Goal: Transaction & Acquisition: Book appointment/travel/reservation

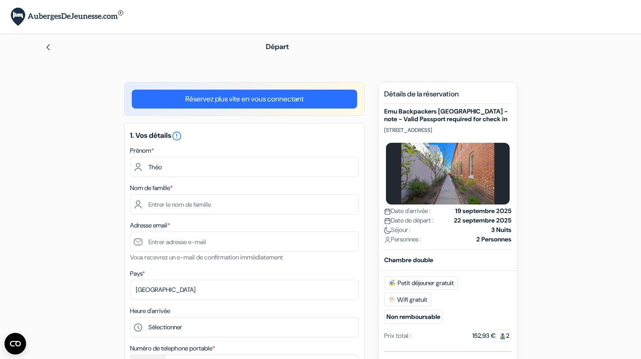
type input "Théo"
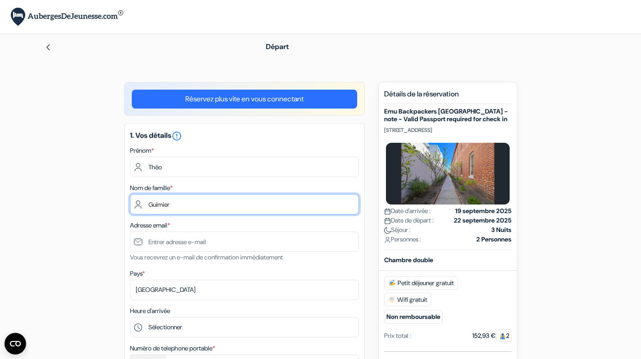
type input "Guimier"
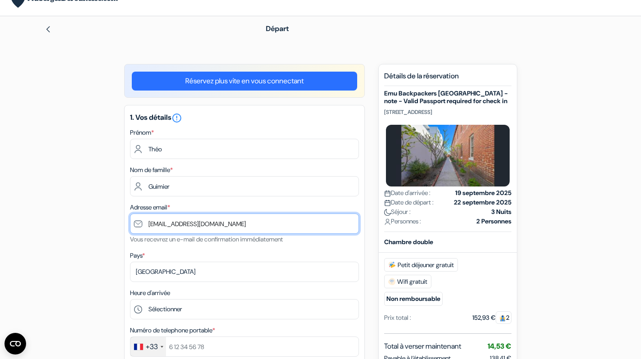
scroll to position [19, 0]
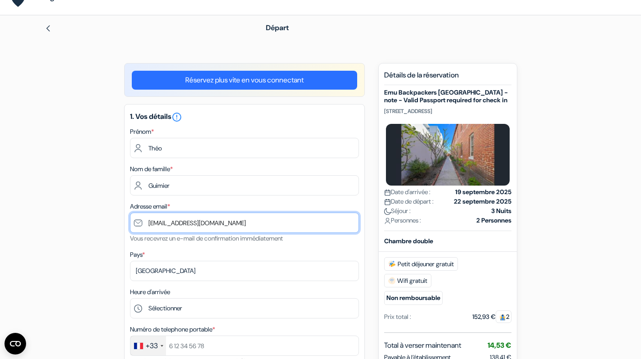
type input "[EMAIL_ADDRESS][DOMAIN_NAME]"
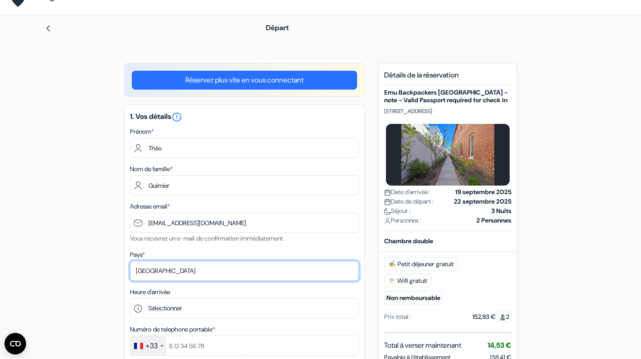
select select "67"
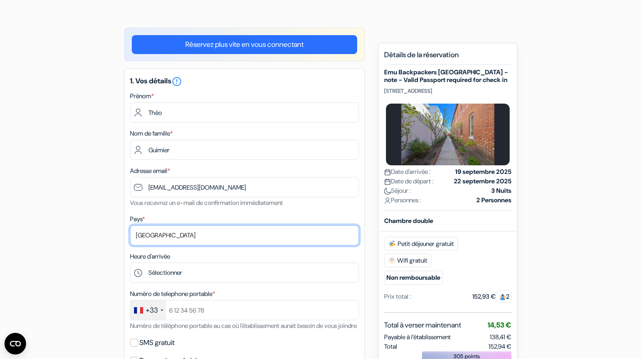
scroll to position [55, 0]
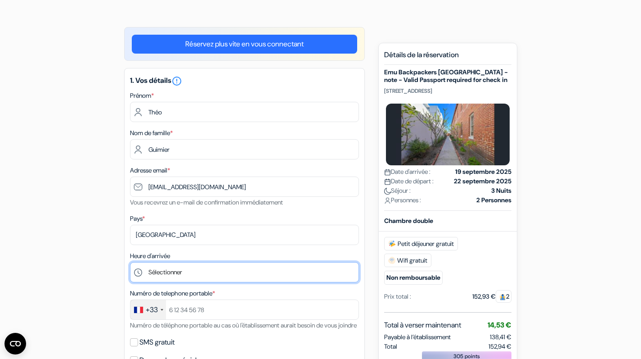
select select "17"
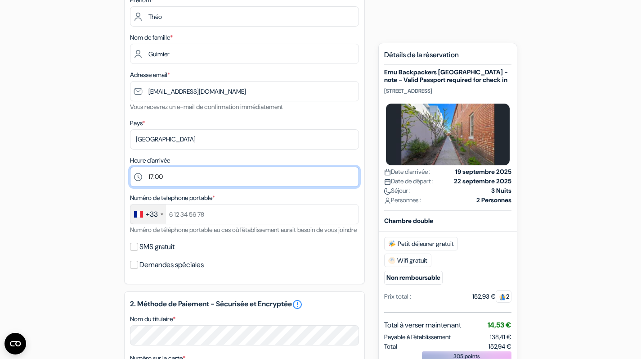
scroll to position [151, 0]
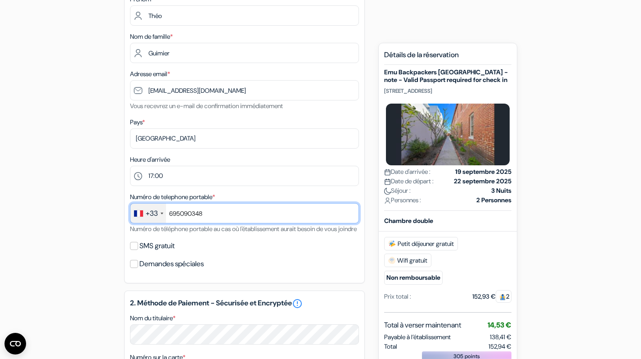
type input "695090348"
click at [137, 250] on input "SMS gratuit" at bounding box center [134, 246] width 8 height 8
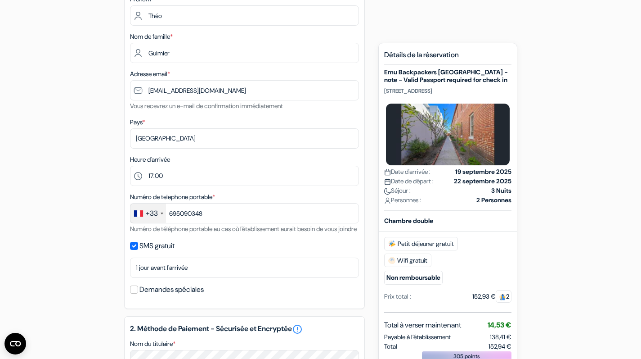
click at [138, 252] on div "SMS gratuit" at bounding box center [244, 245] width 229 height 13
click at [135, 250] on input "SMS gratuit" at bounding box center [134, 246] width 8 height 8
checkbox input "false"
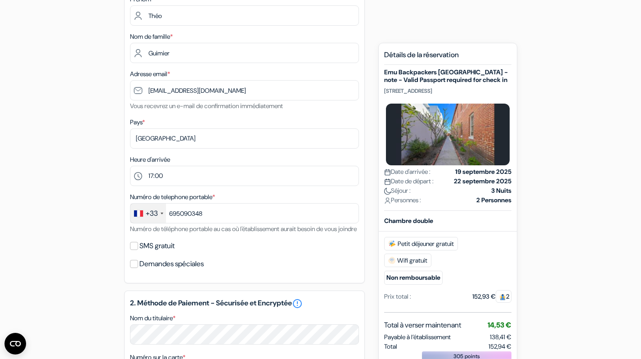
click at [134, 268] on input "Demandes spéciales" at bounding box center [134, 264] width 8 height 8
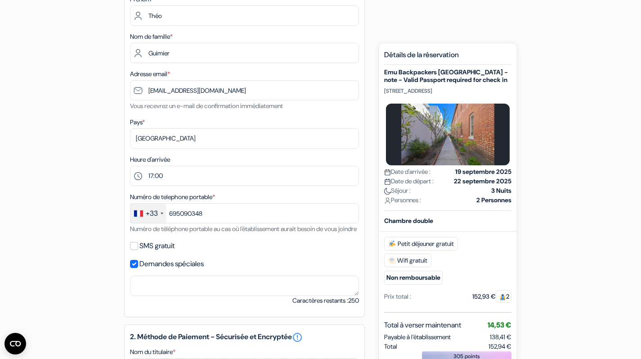
click at [134, 268] on input "Demandes spéciales" at bounding box center [134, 264] width 8 height 8
checkbox input "false"
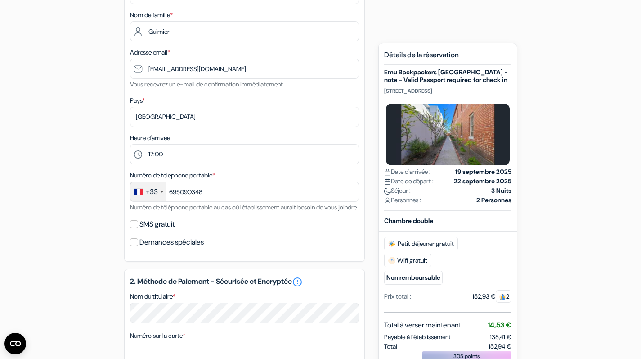
scroll to position [191, 0]
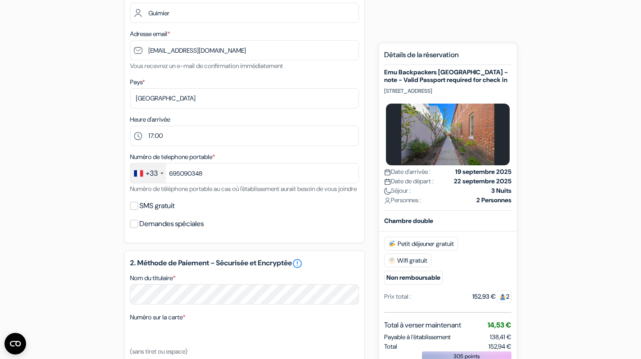
click at [135, 210] on input "SMS gratuit" at bounding box center [134, 206] width 8 height 8
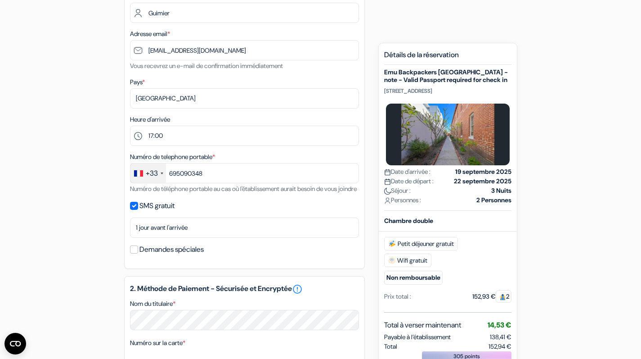
click at [135, 210] on input "SMS gratuit" at bounding box center [134, 206] width 8 height 8
checkbox input "false"
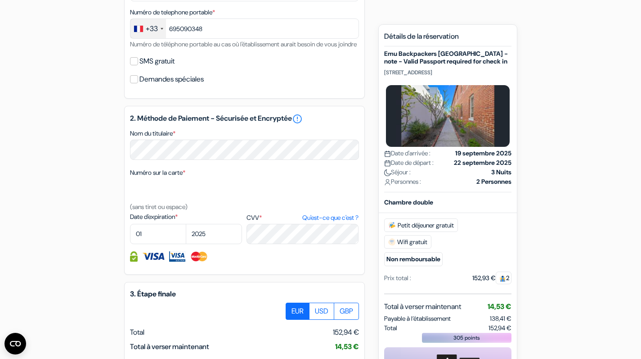
scroll to position [336, 0]
click at [162, 194] on div at bounding box center [244, 189] width 229 height 23
click at [186, 201] on div at bounding box center [244, 189] width 229 height 23
click at [188, 221] on label "Date d'expiration *" at bounding box center [186, 216] width 112 height 9
click at [0, 0] on textarea "Nom du titulaire *" at bounding box center [0, 0] width 0 height 0
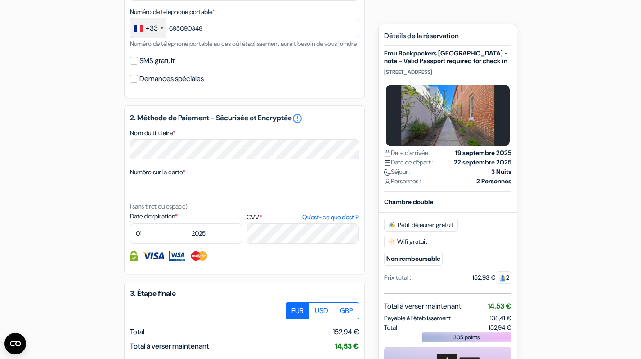
click at [164, 188] on div "Numéro sur la carte * (sans tiret ou espace)" at bounding box center [244, 189] width 229 height 45
click at [163, 201] on div at bounding box center [244, 189] width 229 height 23
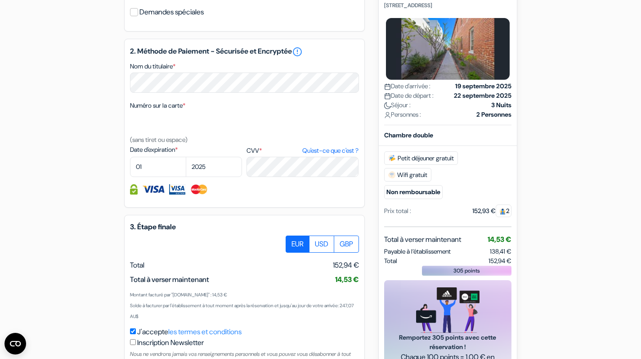
scroll to position [389, 0]
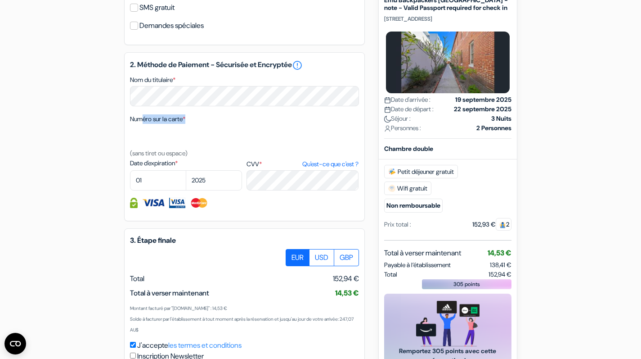
drag, startPoint x: 141, startPoint y: 131, endPoint x: 196, endPoint y: 148, distance: 57.8
click at [197, 149] on div "Numéro sur la carte * (sans tiret ou espace)" at bounding box center [244, 135] width 229 height 45
click at [196, 148] on div at bounding box center [244, 136] width 229 height 23
click at [179, 148] on div at bounding box center [244, 136] width 229 height 23
click at [118, 139] on div "add_box Emu Backpackers Perth - note - Valid Passport required for check in 238…" at bounding box center [321, 61] width 594 height 737
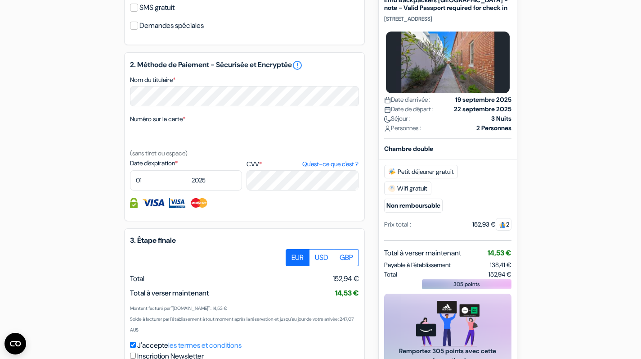
click at [166, 143] on div at bounding box center [244, 136] width 229 height 23
click at [213, 143] on div at bounding box center [244, 136] width 229 height 23
click at [248, 142] on div at bounding box center [244, 136] width 229 height 23
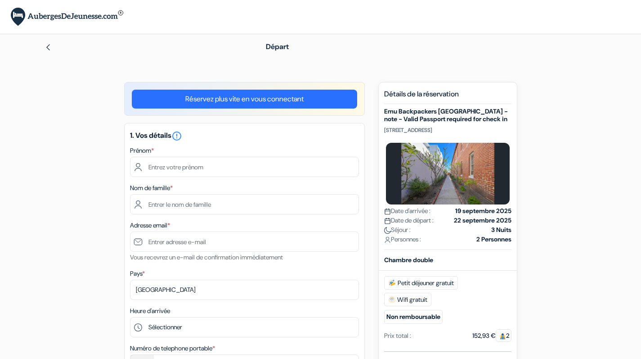
scroll to position [27, 0]
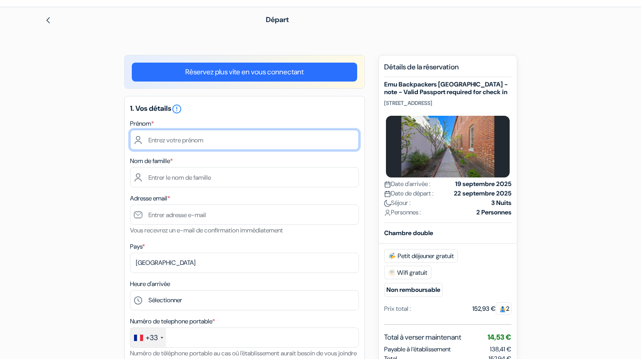
click at [258, 140] on input "text" at bounding box center [244, 140] width 229 height 20
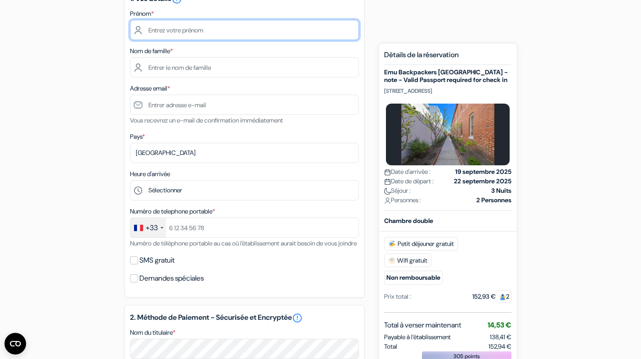
scroll to position [122, 0]
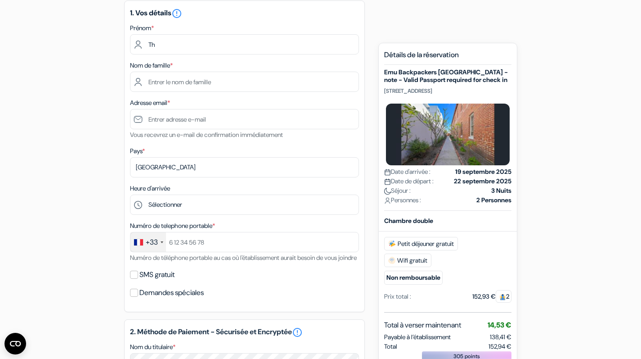
type input "Th"
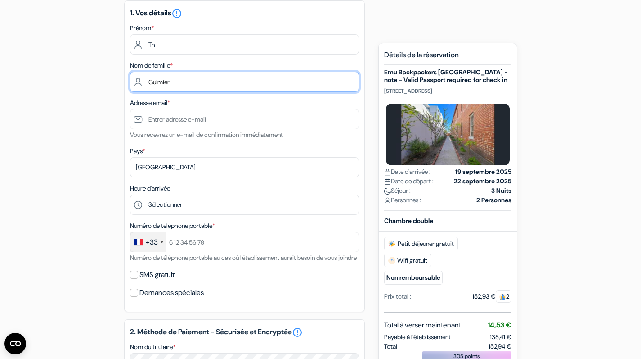
type input "Guimier"
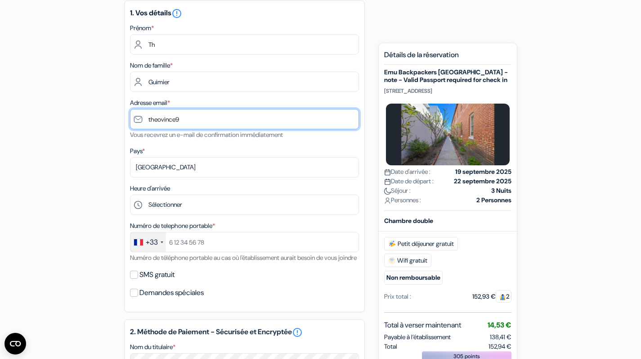
click at [159, 119] on input "theovince9" at bounding box center [244, 119] width 229 height 20
drag, startPoint x: 226, startPoint y: 119, endPoint x: 159, endPoint y: 120, distance: 66.6
click at [159, 120] on input "the@gmail.comovince9" at bounding box center [244, 119] width 229 height 20
type input "[EMAIL_ADDRESS][DOMAIN_NAME]"
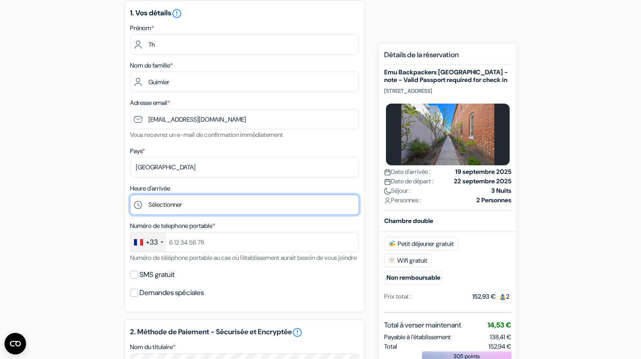
click at [189, 205] on select "Sélectionner 1:00 2:00 3:00 4:00 5:00 6:00 7:00 8:00 9:00 10:00 11:00 12:00 13:…" at bounding box center [244, 204] width 229 height 20
select select "17"
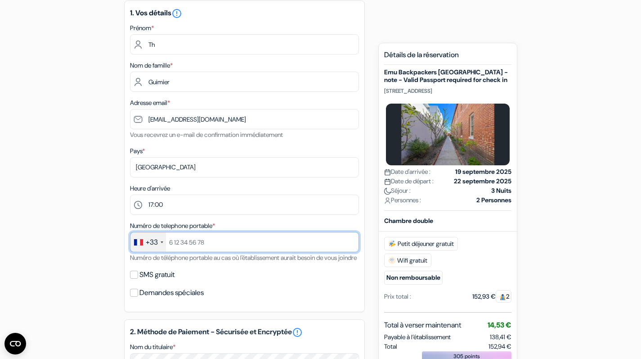
type input "7"
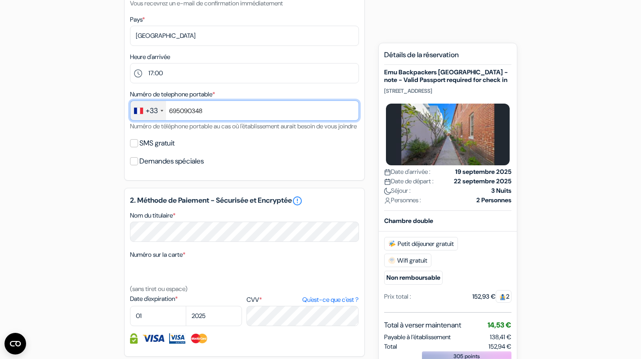
scroll to position [259, 0]
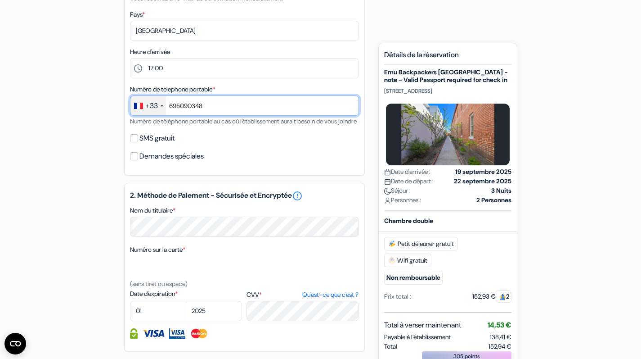
type input "695090348"
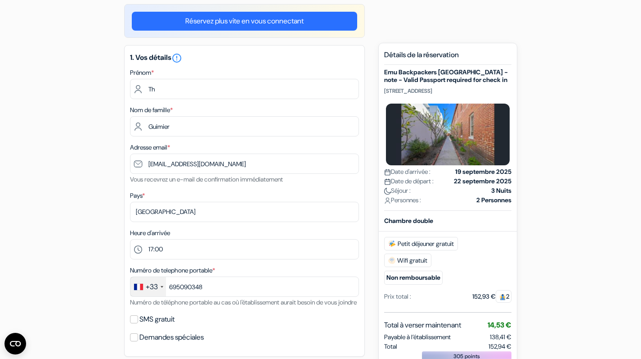
scroll to position [69, 0]
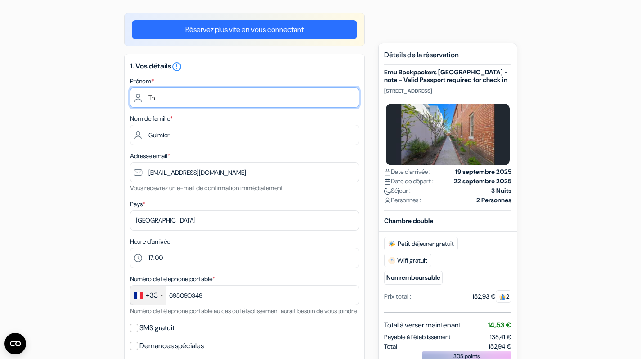
click at [199, 99] on input "Th" at bounding box center [244, 97] width 229 height 20
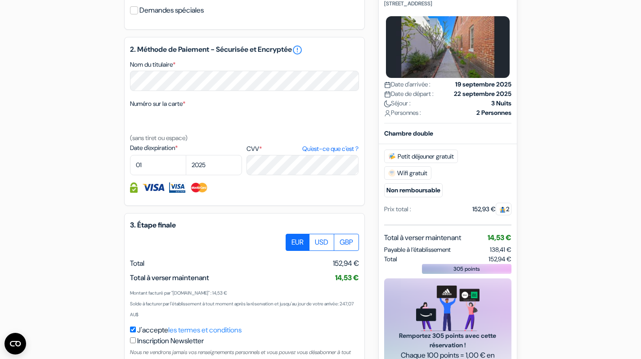
scroll to position [406, 0]
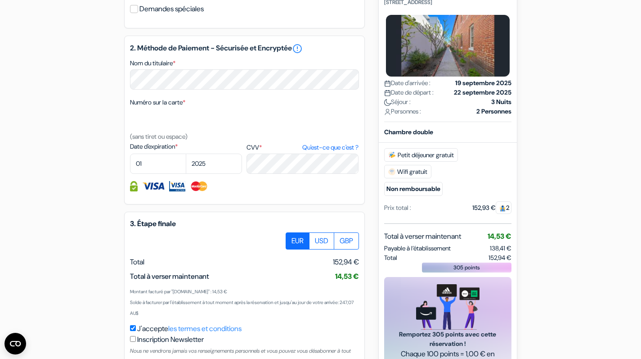
type input "Théo"
select select "09"
select select "2030"
click at [276, 204] on div "2. Méthode de Paiement - Sécurisée et Encryptée error_outline Nom du titulaire …" at bounding box center [244, 120] width 241 height 169
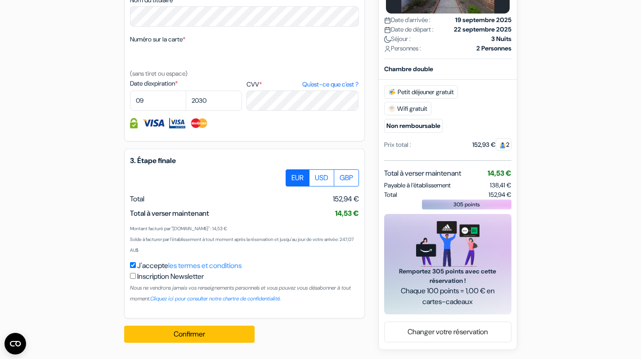
scroll to position [480, 0]
click at [178, 335] on button "Confirmer Loading..." at bounding box center [189, 333] width 131 height 17
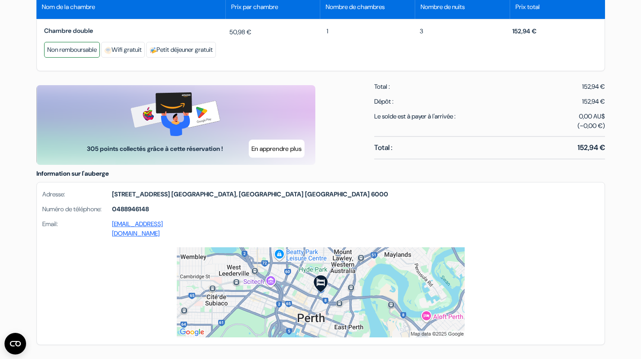
scroll to position [454, 0]
